Goal: Contribute content: Add original content to the website for others to see

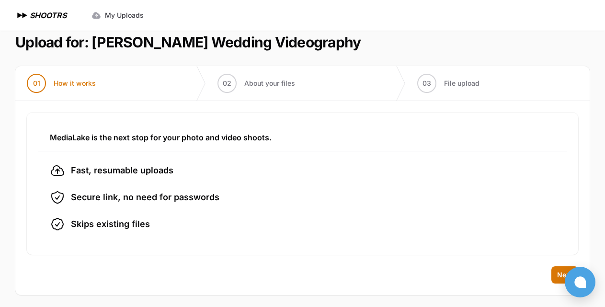
scroll to position [16, 0]
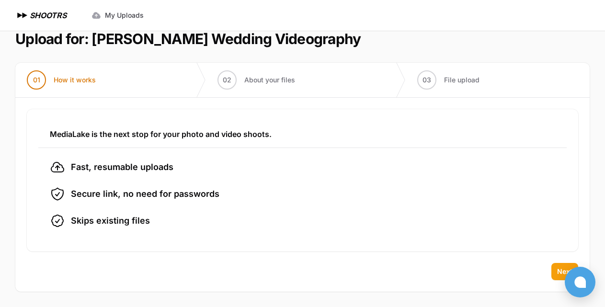
click at [558, 271] on span "Next" at bounding box center [564, 272] width 15 height 10
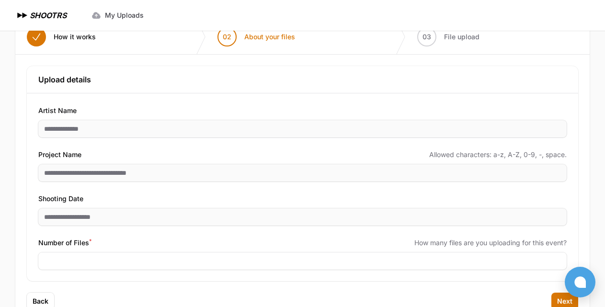
scroll to position [79, 0]
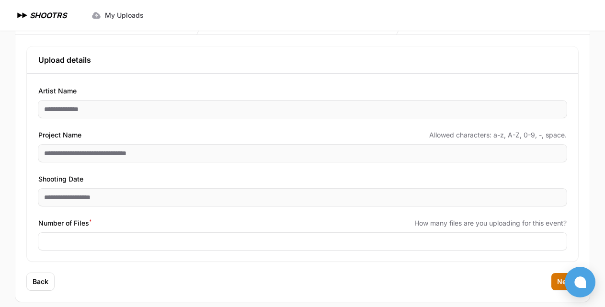
click at [55, 279] on div "Back Next" at bounding box center [302, 287] width 574 height 29
click at [49, 276] on button "Back" at bounding box center [40, 281] width 27 height 17
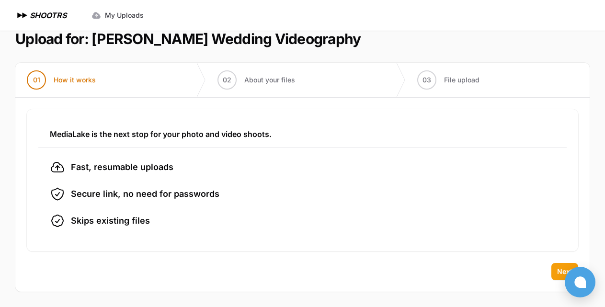
click at [556, 270] on button "Next" at bounding box center [564, 271] width 27 height 17
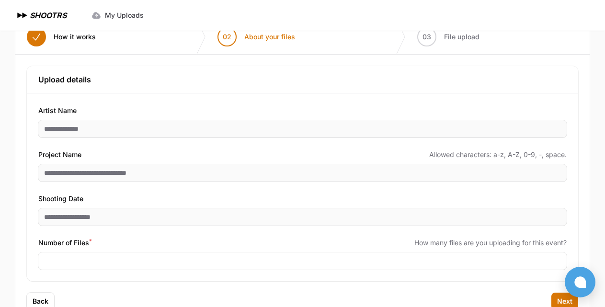
scroll to position [79, 0]
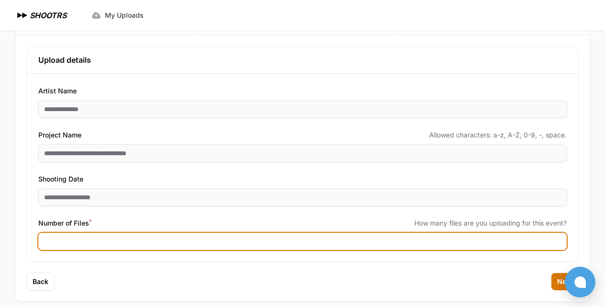
click at [71, 239] on input "Number of Files *" at bounding box center [302, 241] width 528 height 17
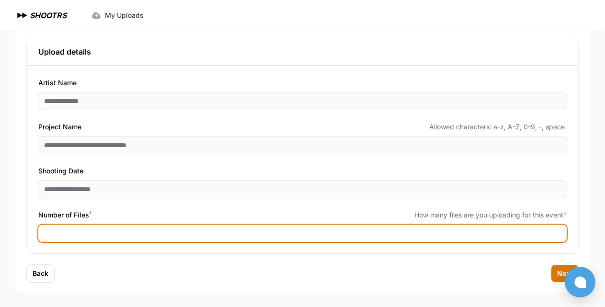
scroll to position [89, 0]
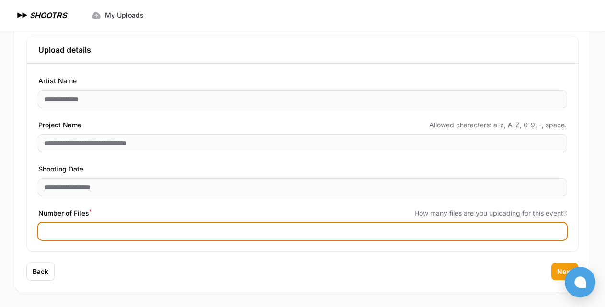
type input "***"
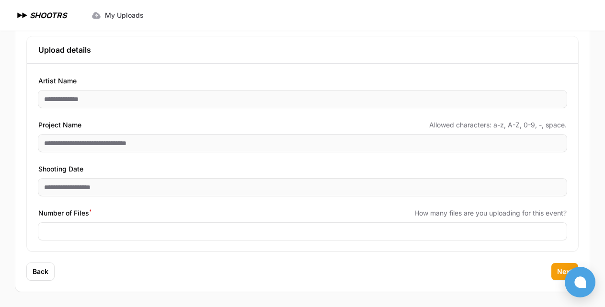
click at [554, 266] on button "Next" at bounding box center [564, 271] width 27 height 17
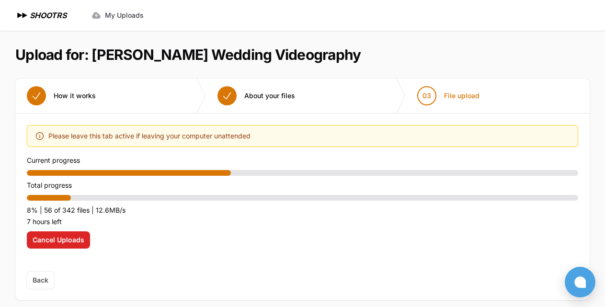
click at [277, 184] on p "Total progress" at bounding box center [302, 185] width 551 height 11
drag, startPoint x: 241, startPoint y: 54, endPoint x: 259, endPoint y: 52, distance: 18.3
click at [259, 52] on h1 "Upload for: [PERSON_NAME] Wedding Videography" at bounding box center [187, 54] width 345 height 17
click at [258, 52] on h1 "Upload for: [PERSON_NAME] Wedding Videography" at bounding box center [187, 54] width 345 height 17
